Goal: Navigation & Orientation: Find specific page/section

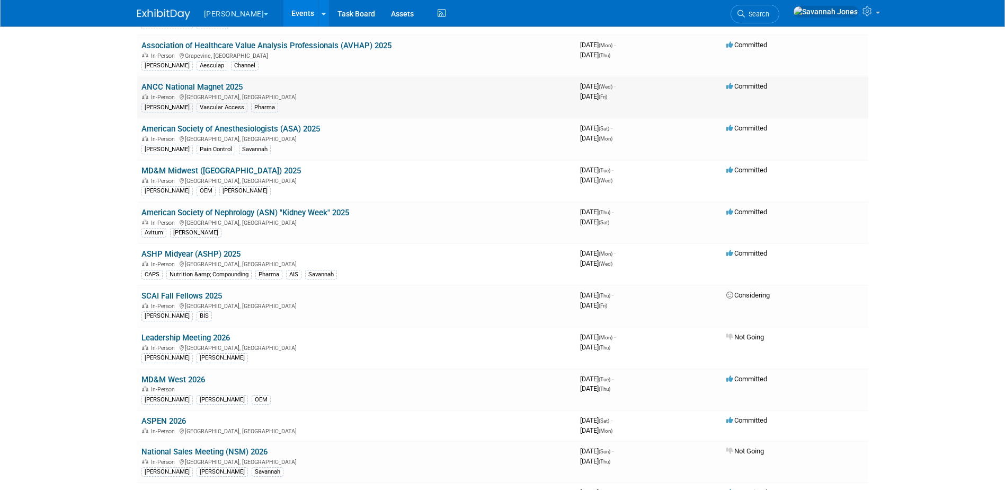
scroll to position [175, 0]
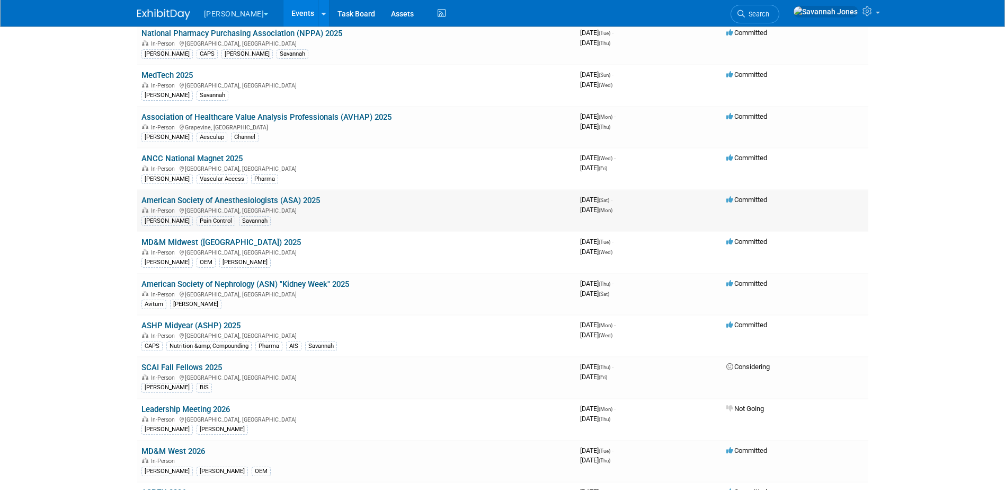
click at [310, 197] on link "American Society of Anesthesiologists (ASA) 2025" at bounding box center [231, 201] width 179 height 10
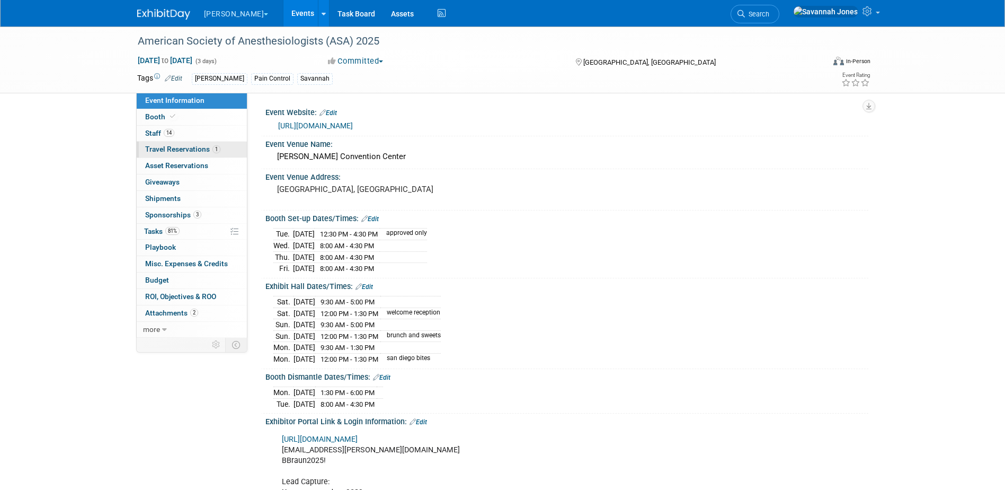
click at [213, 147] on span "1" at bounding box center [217, 149] width 8 height 8
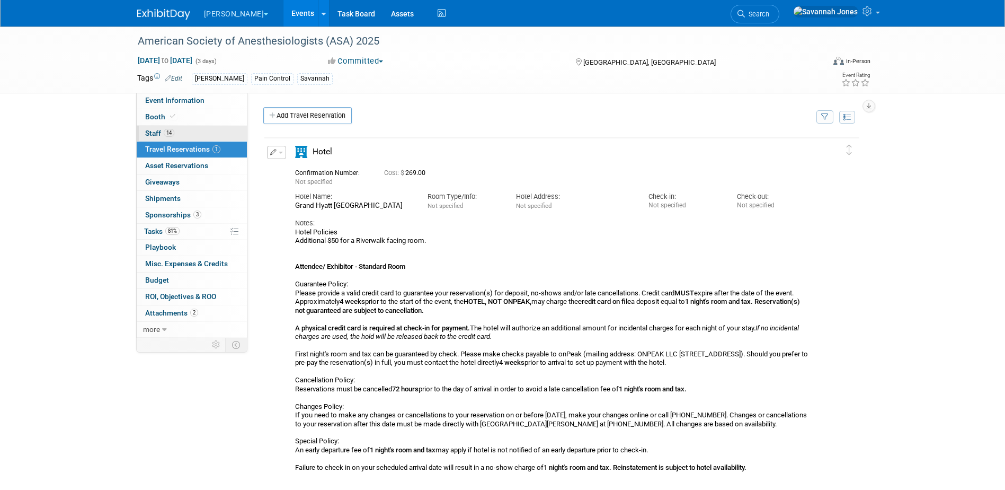
click at [163, 130] on span "Staff 14" at bounding box center [159, 133] width 29 height 8
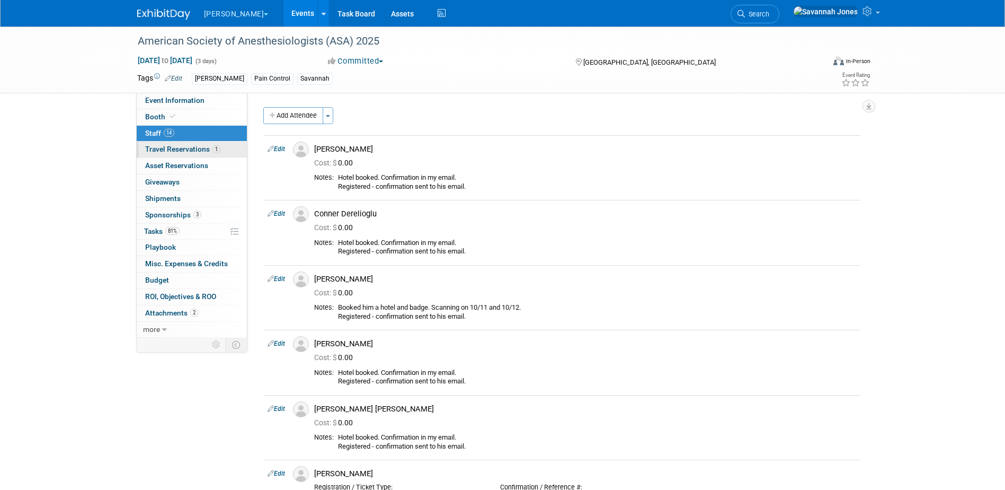
click at [166, 145] on link "1 Travel Reservations 1" at bounding box center [192, 150] width 110 height 16
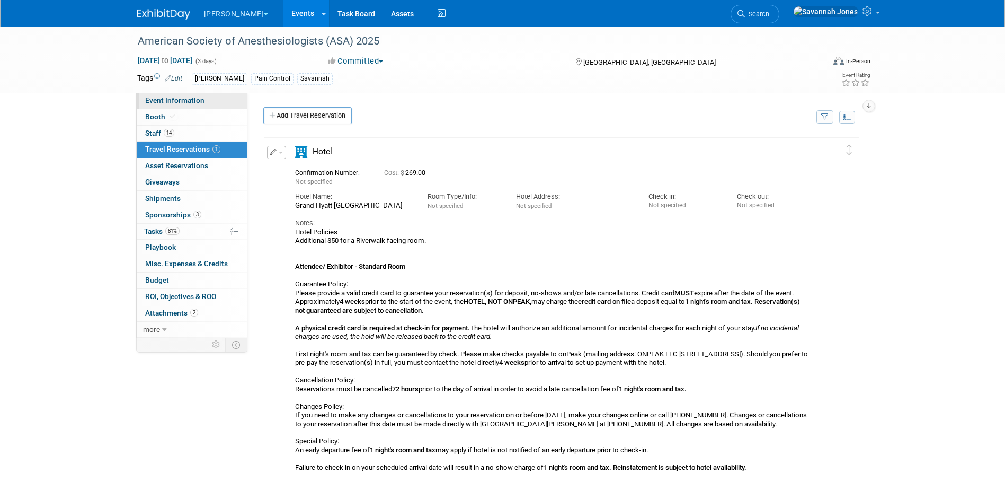
click at [212, 94] on link "Event Information" at bounding box center [192, 101] width 110 height 16
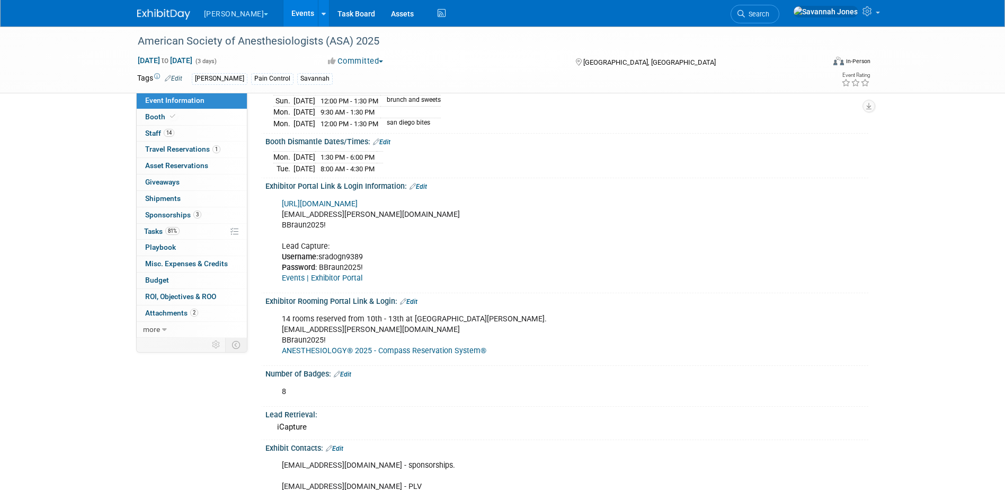
scroll to position [318, 0]
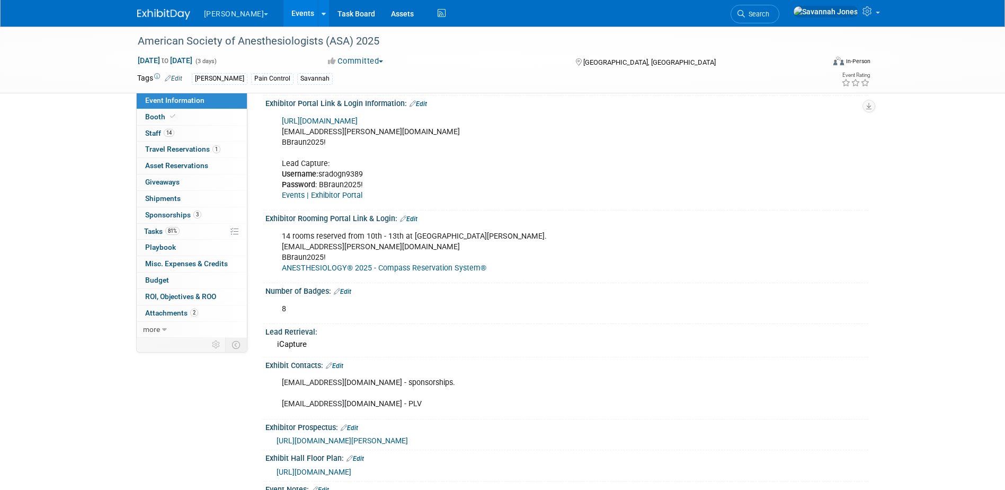
click at [424, 266] on link "ANESTHESIOLOGY® 2025 - Compass Reservation System®" at bounding box center [384, 267] width 205 height 9
click at [323, 239] on div "14 rooms reserved from 10th - 13th at [GEOGRAPHIC_DATA][PERSON_NAME]. [EMAIL_AD…" at bounding box center [514, 252] width 478 height 53
drag, startPoint x: 323, startPoint y: 239, endPoint x: 505, endPoint y: 180, distance: 191.7
click at [529, 237] on div "14 rooms reserved from 10th - 13th at [GEOGRAPHIC_DATA][PERSON_NAME]. [EMAIL_AD…" at bounding box center [514, 252] width 478 height 53
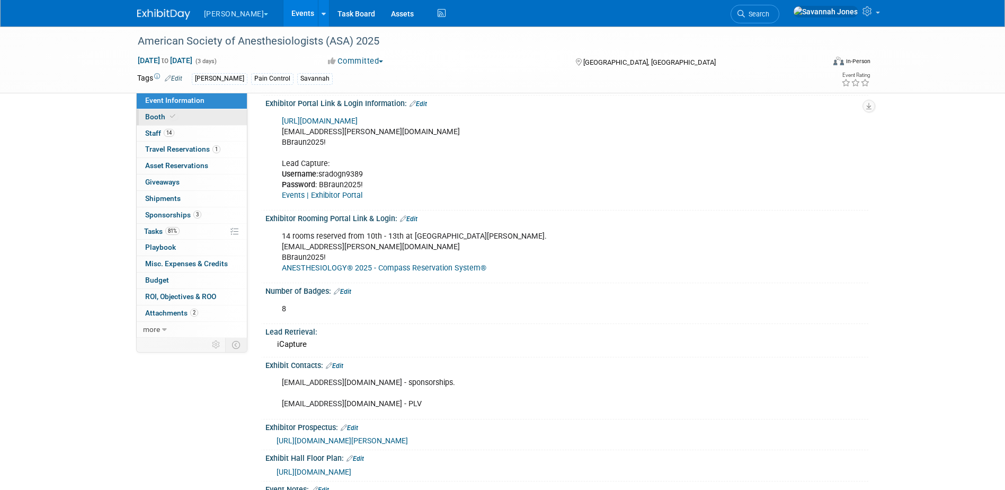
click at [194, 116] on link "Booth" at bounding box center [192, 117] width 110 height 16
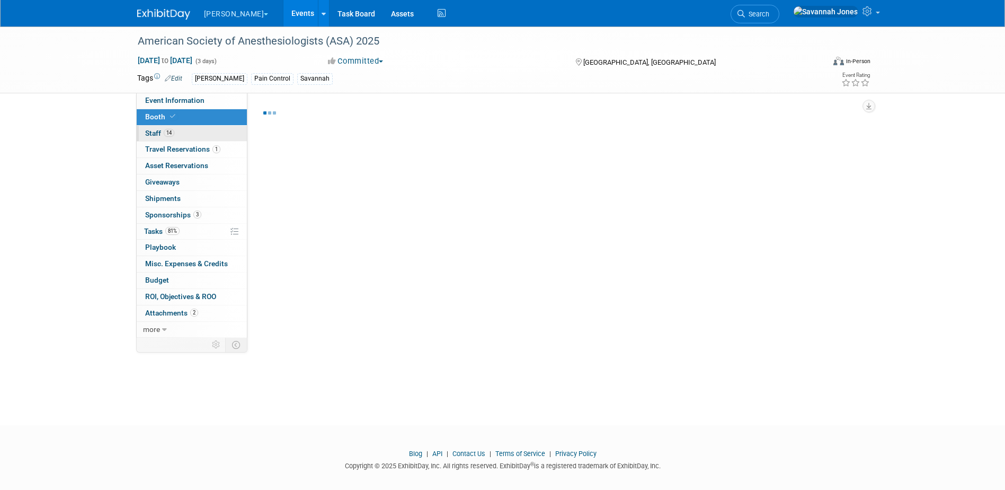
click at [190, 132] on link "14 Staff 14" at bounding box center [192, 134] width 110 height 16
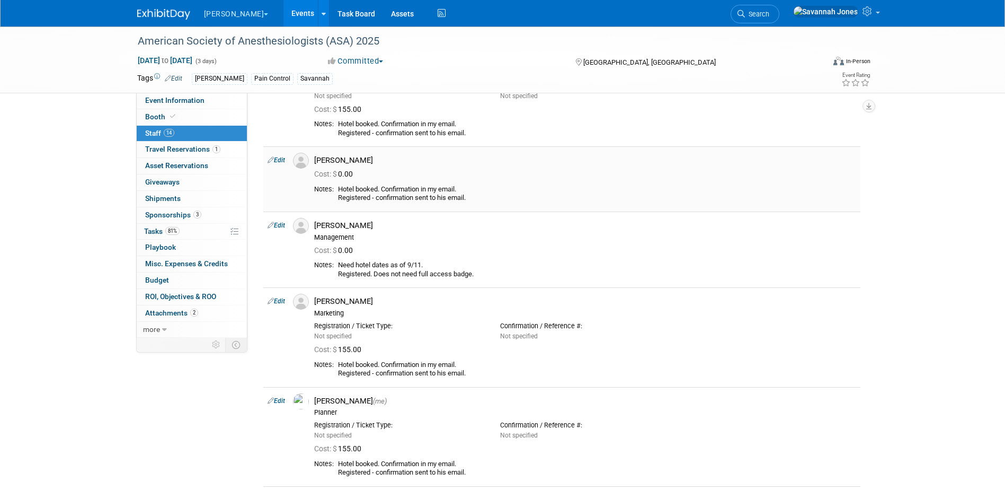
scroll to position [742, 0]
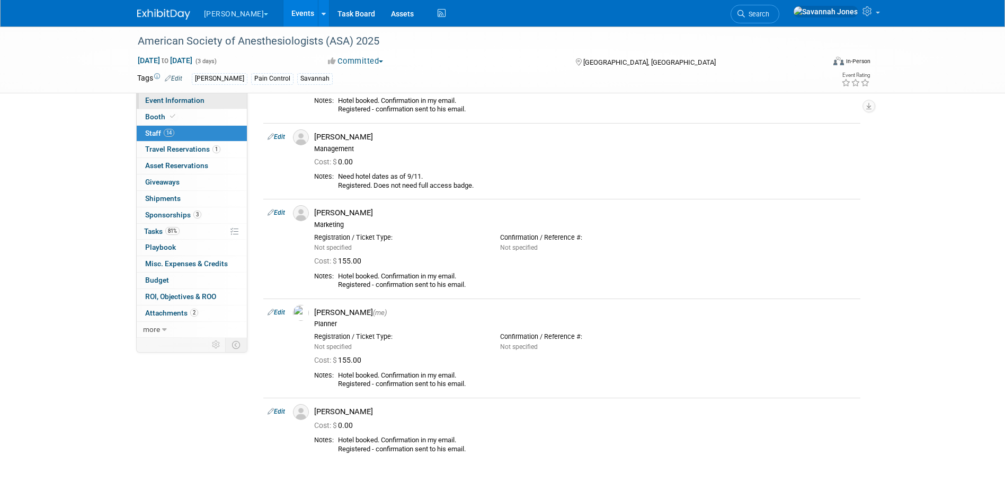
click at [211, 99] on link "Event Information" at bounding box center [192, 101] width 110 height 16
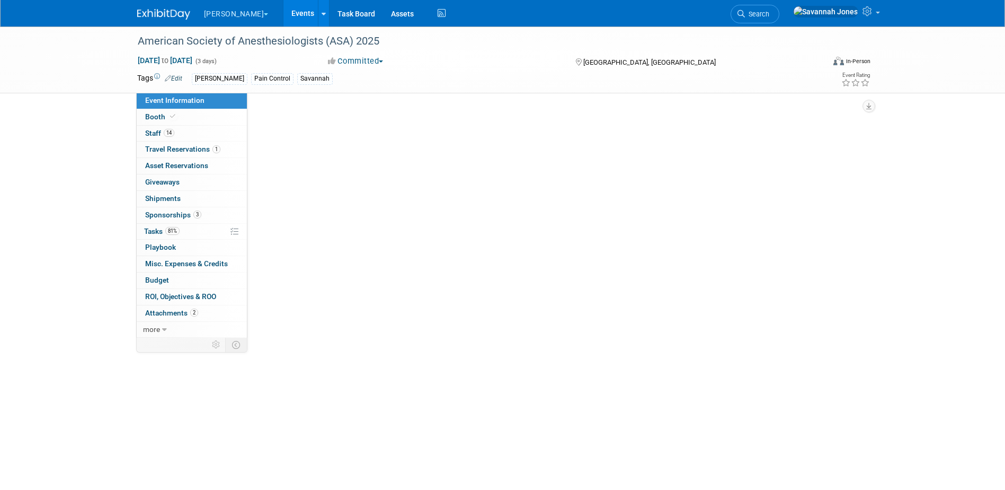
scroll to position [0, 0]
